Goal: Information Seeking & Learning: Learn about a topic

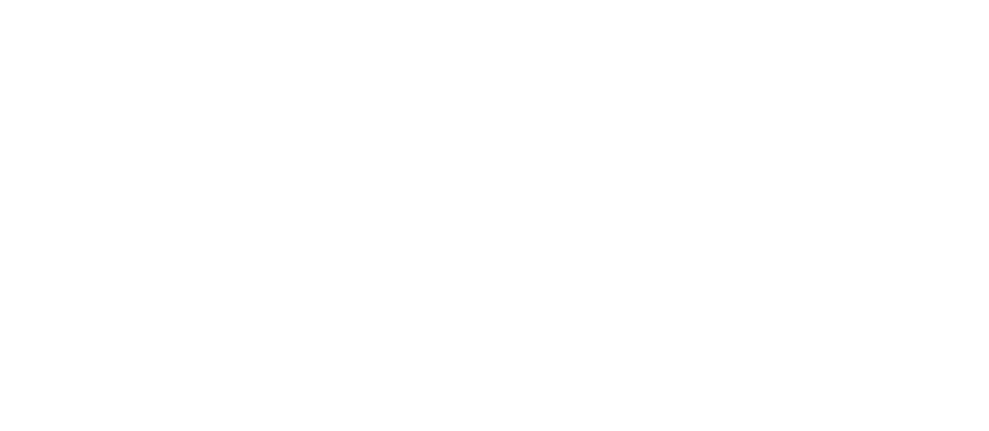
scroll to position [3530, 0]
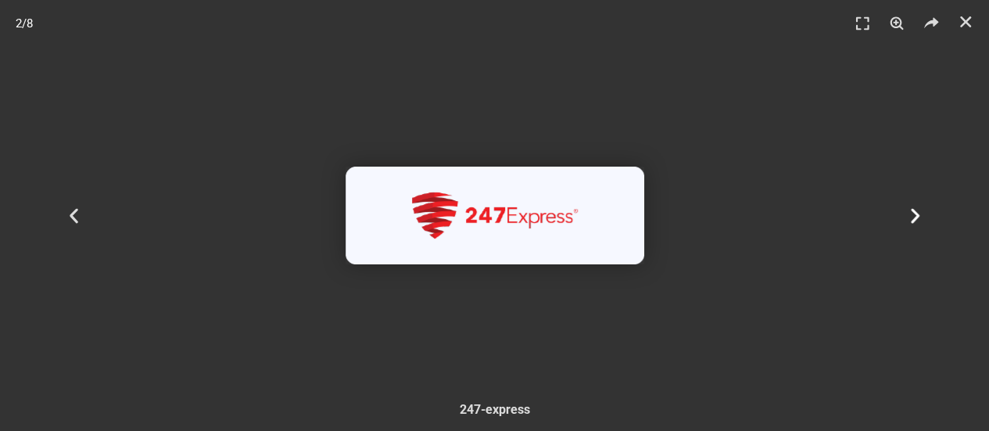
click at [896, 207] on div "Tiếp theo" at bounding box center [915, 215] width 149 height 431
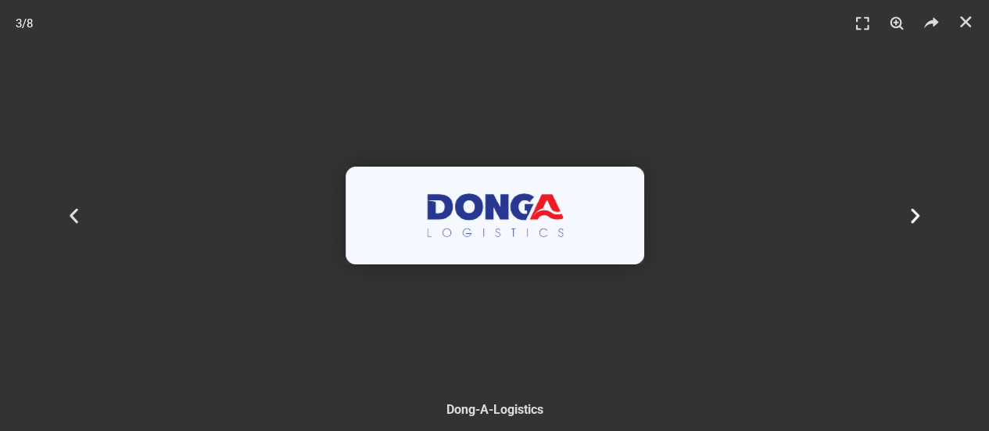
click at [909, 212] on icon "Next slide" at bounding box center [916, 216] width 20 height 20
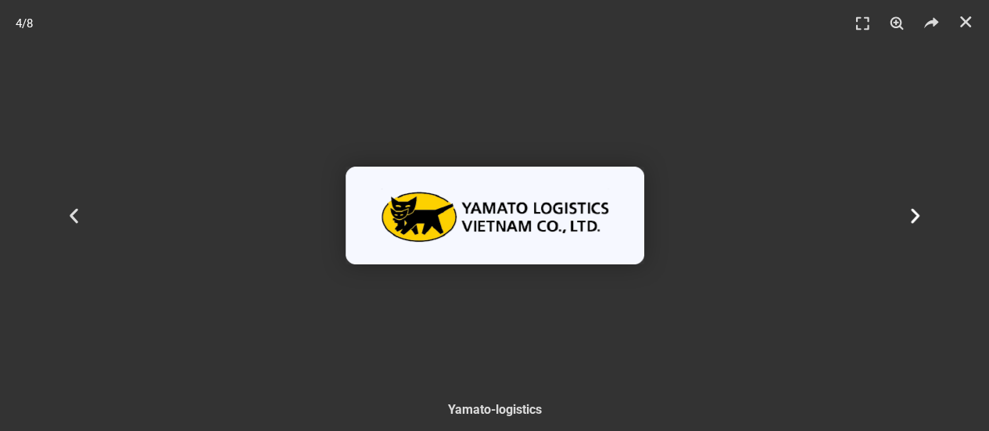
click at [909, 212] on icon "Next slide" at bounding box center [916, 216] width 20 height 20
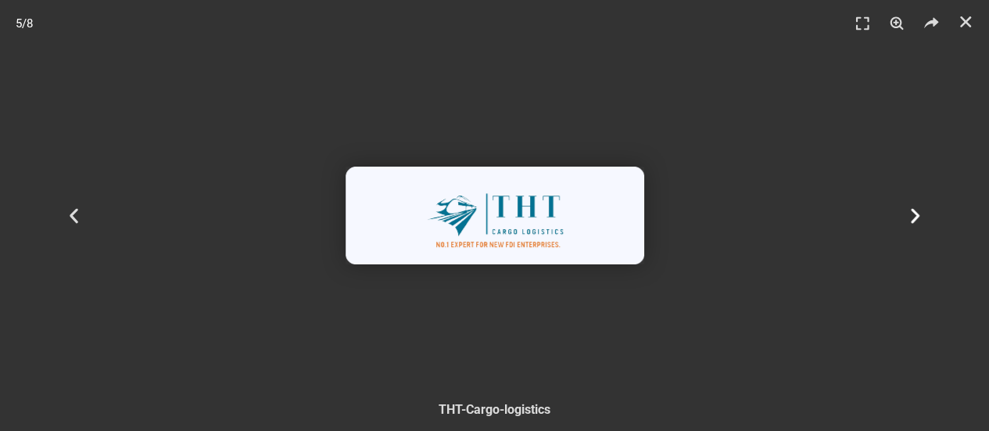
click at [909, 212] on icon "Next slide" at bounding box center [916, 216] width 20 height 20
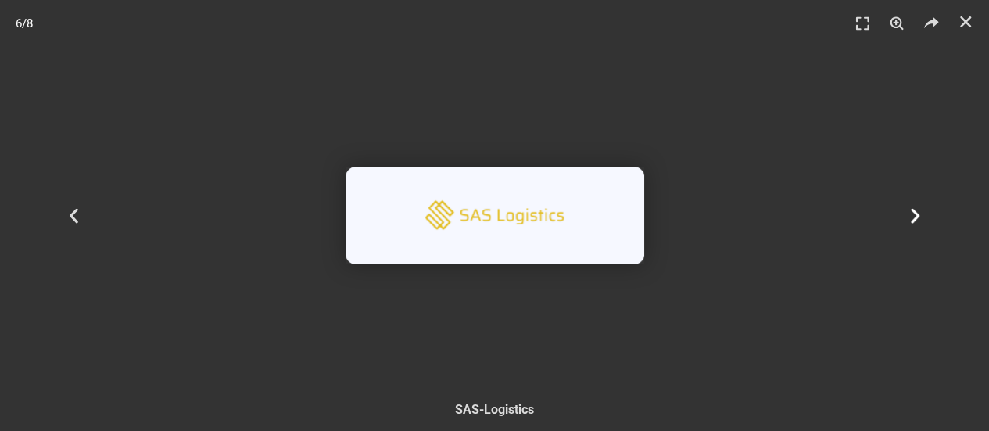
click at [909, 212] on icon "Next slide" at bounding box center [916, 216] width 20 height 20
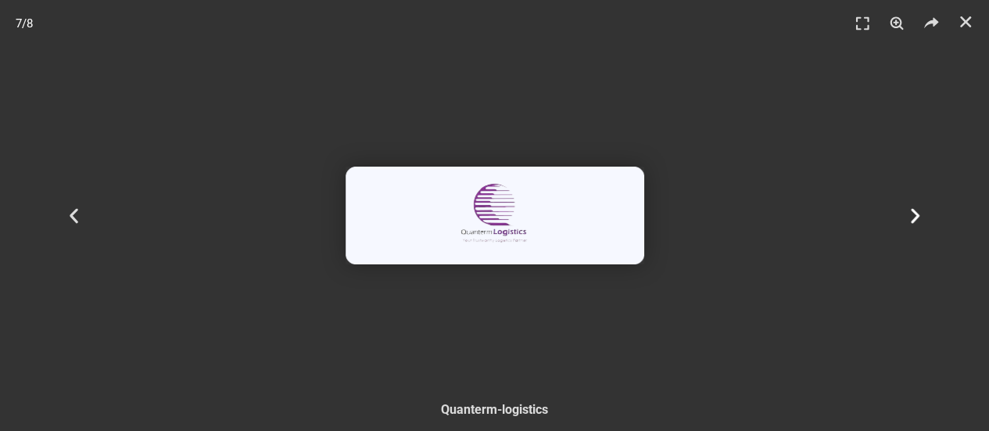
click at [909, 212] on icon "Next slide" at bounding box center [916, 216] width 20 height 20
click at [910, 212] on icon "Next slide" at bounding box center [916, 216] width 20 height 20
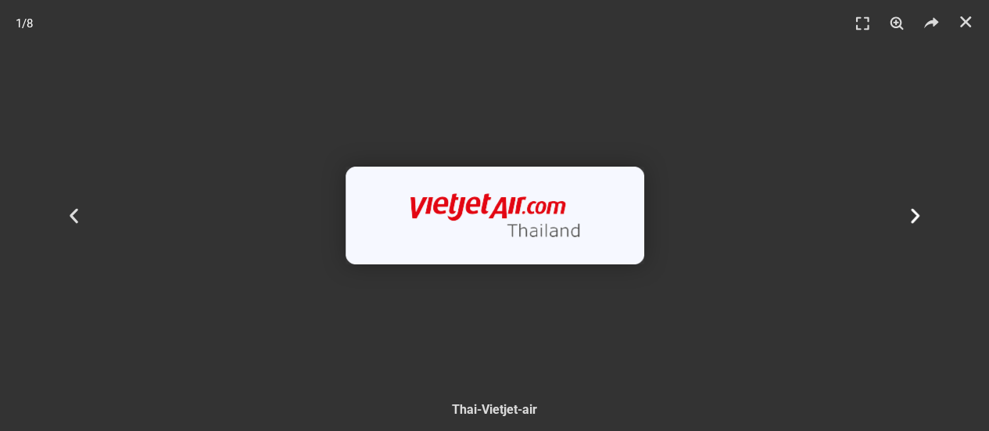
click at [909, 210] on icon "Next slide" at bounding box center [916, 216] width 20 height 20
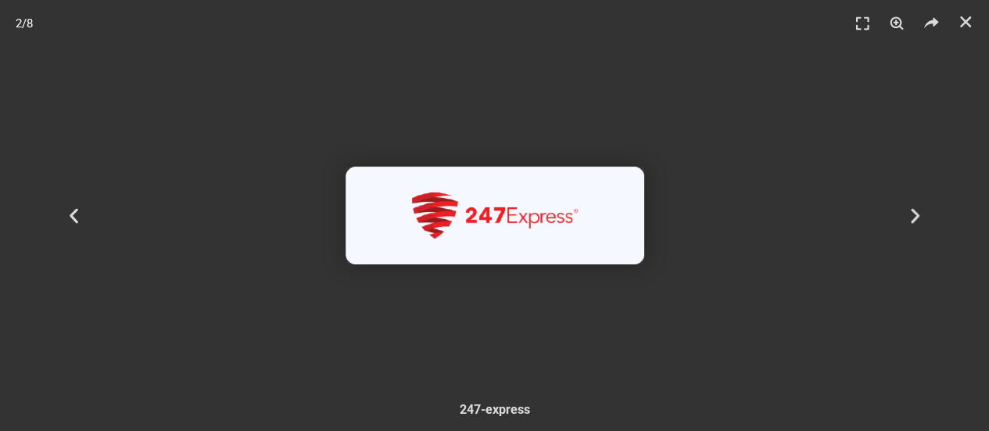
click at [296, 115] on div "2 / 8" at bounding box center [495, 215] width 880 height 321
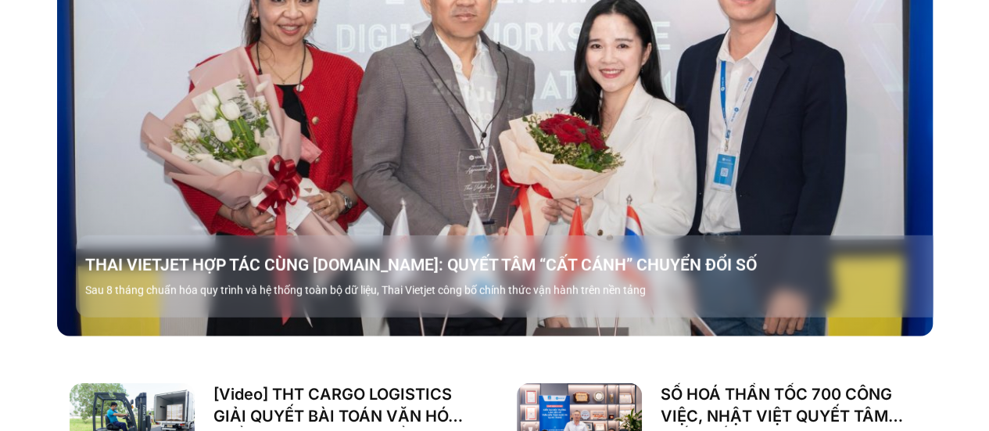
scroll to position [1966, 0]
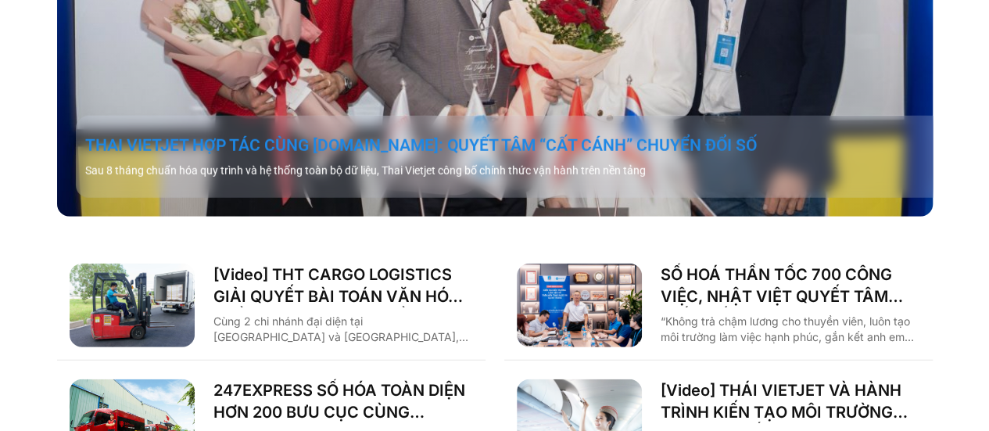
click at [205, 156] on link "THAI VIETJET HỢP TÁC CÙNG [DOMAIN_NAME]: QUYẾT TÂM “CẤT CÁNH” CHUYỂN ĐỔI SỐ" at bounding box center [513, 146] width 857 height 22
click at [310, 156] on link "THAI VIETJET HỢP TÁC CÙNG [DOMAIN_NAME]: QUYẾT TÂM “CẤT CÁNH” CHUYỂN ĐỔI SỐ" at bounding box center [513, 146] width 857 height 22
click at [85, 135] on link "THAI VIETJET HỢP TÁC CÙNG [DOMAIN_NAME]: QUYẾT TÂM “CẤT CÁNH” CHUYỂN ĐỔI SỐ" at bounding box center [513, 146] width 857 height 22
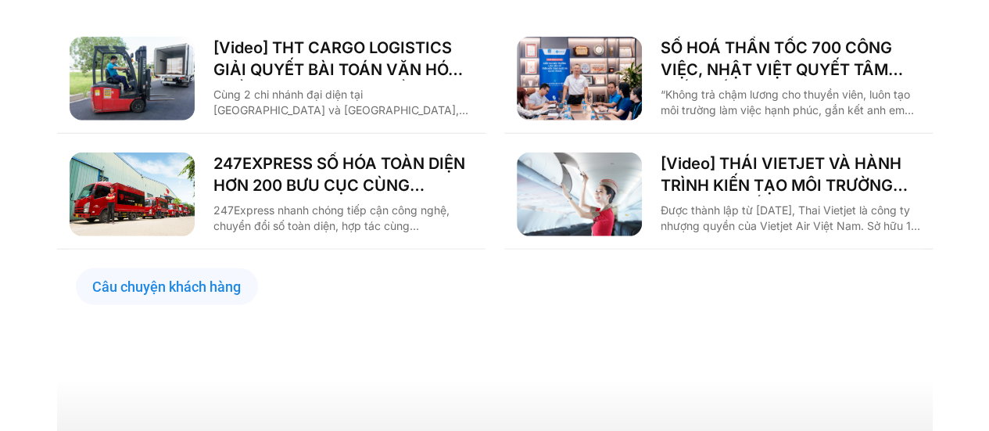
scroll to position [2116, 0]
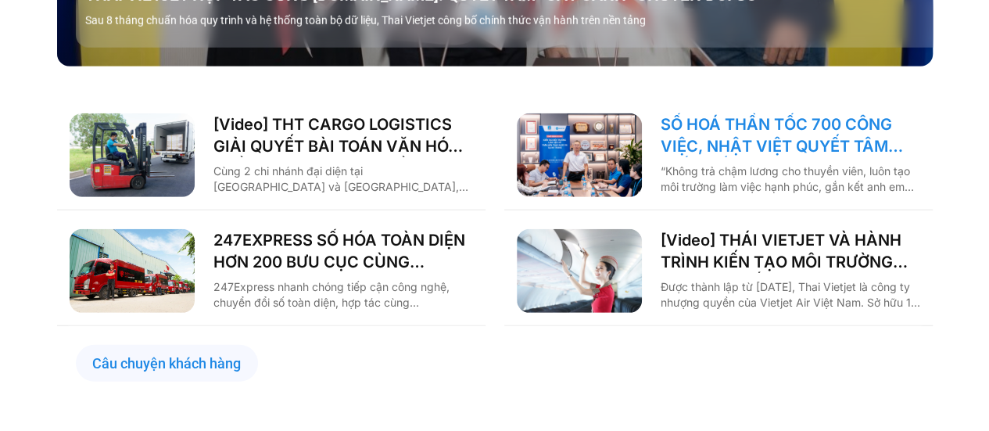
click at [809, 152] on link "SỐ HOÁ THẦN TỐC 700 CÔNG VIỆC, NHẬT VIỆT QUYẾT TÂM “GẮN KẾT TÀU – BỜ”" at bounding box center [791, 135] width 260 height 44
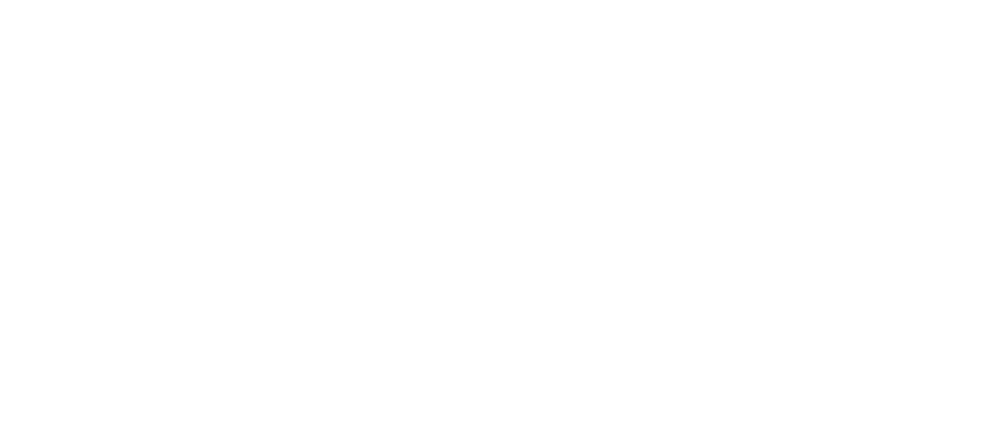
scroll to position [3617, 0]
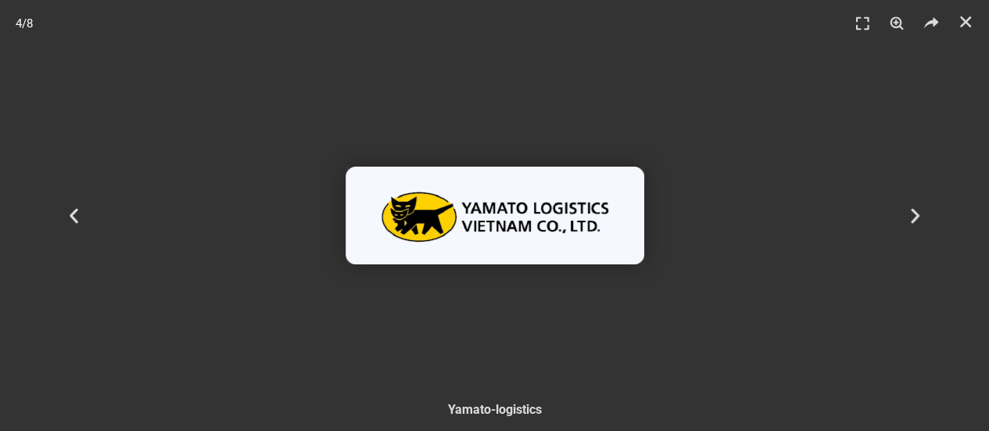
click at [554, 224] on img "4 / 8" at bounding box center [495, 216] width 299 height 98
click at [554, 223] on img "4 / 8" at bounding box center [495, 216] width 299 height 98
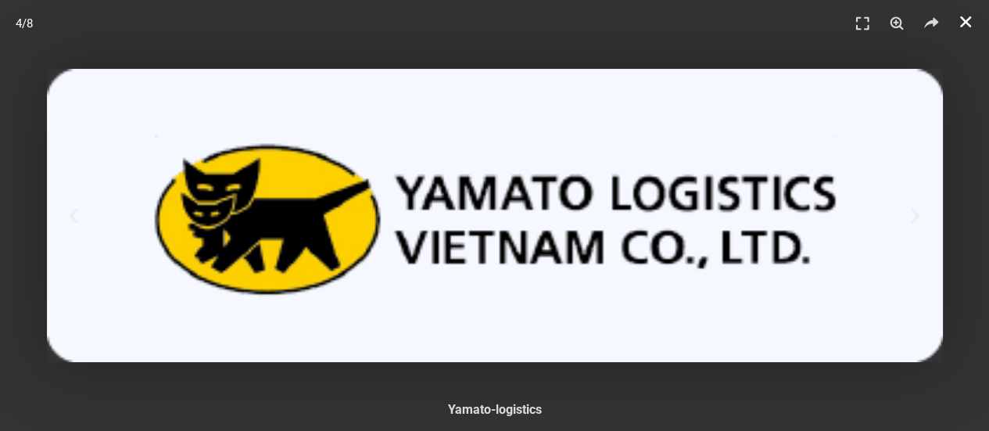
click at [956, 27] on link "Đóng (Esc)" at bounding box center [965, 21] width 23 height 23
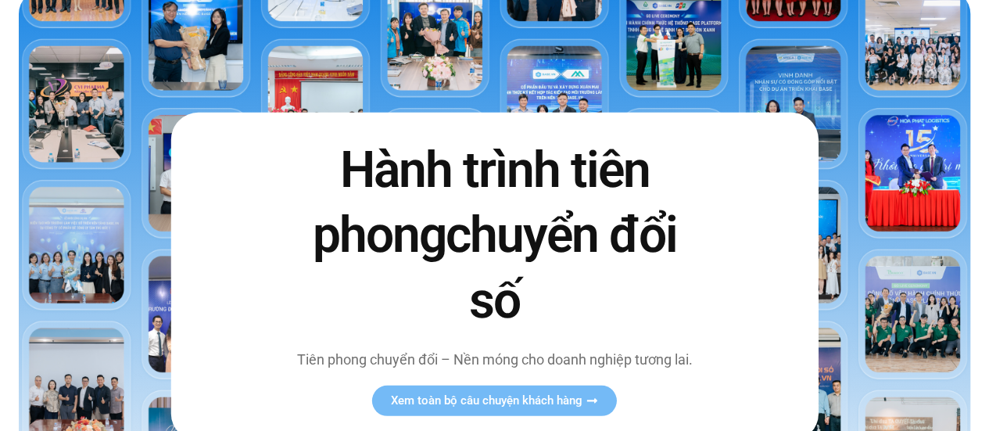
scroll to position [0, 0]
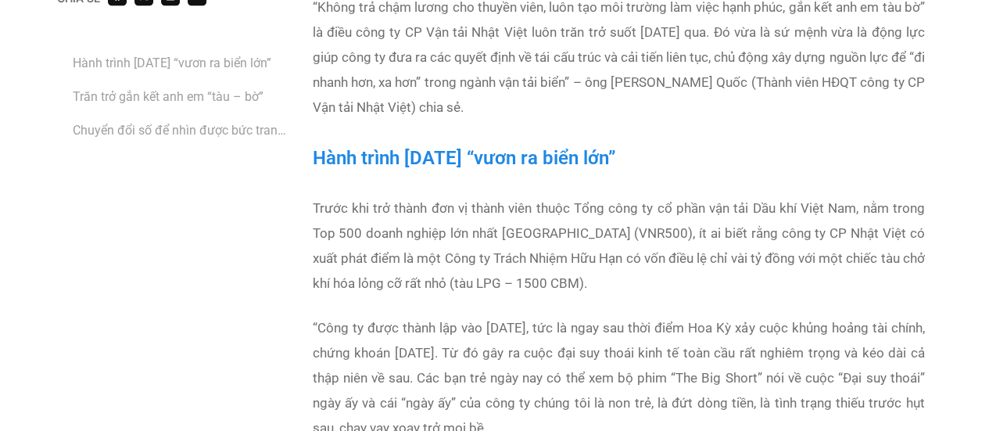
scroll to position [1017, 0]
